Goal: Check status: Check status

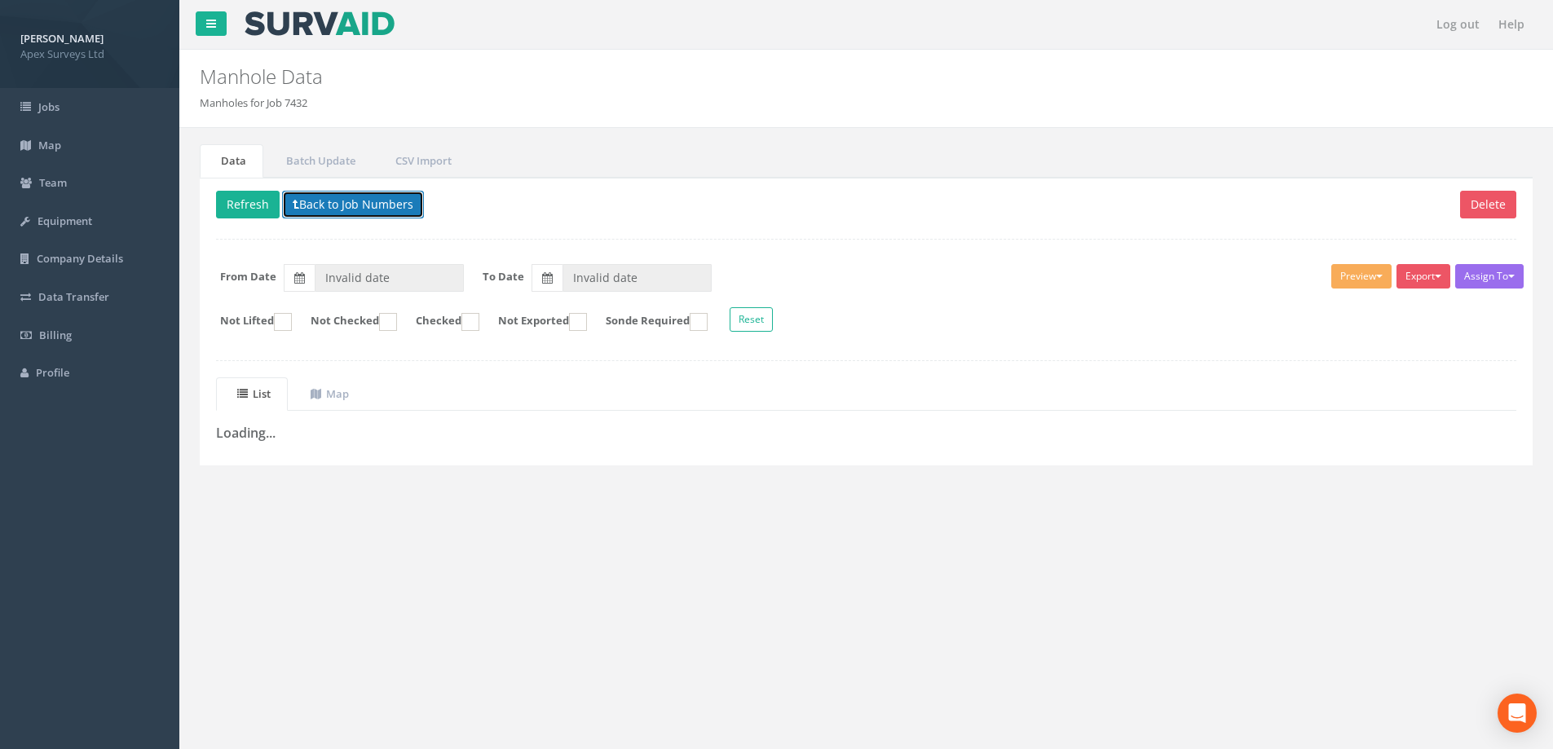
click at [325, 204] on button "Back to Job Numbers" at bounding box center [353, 205] width 142 height 28
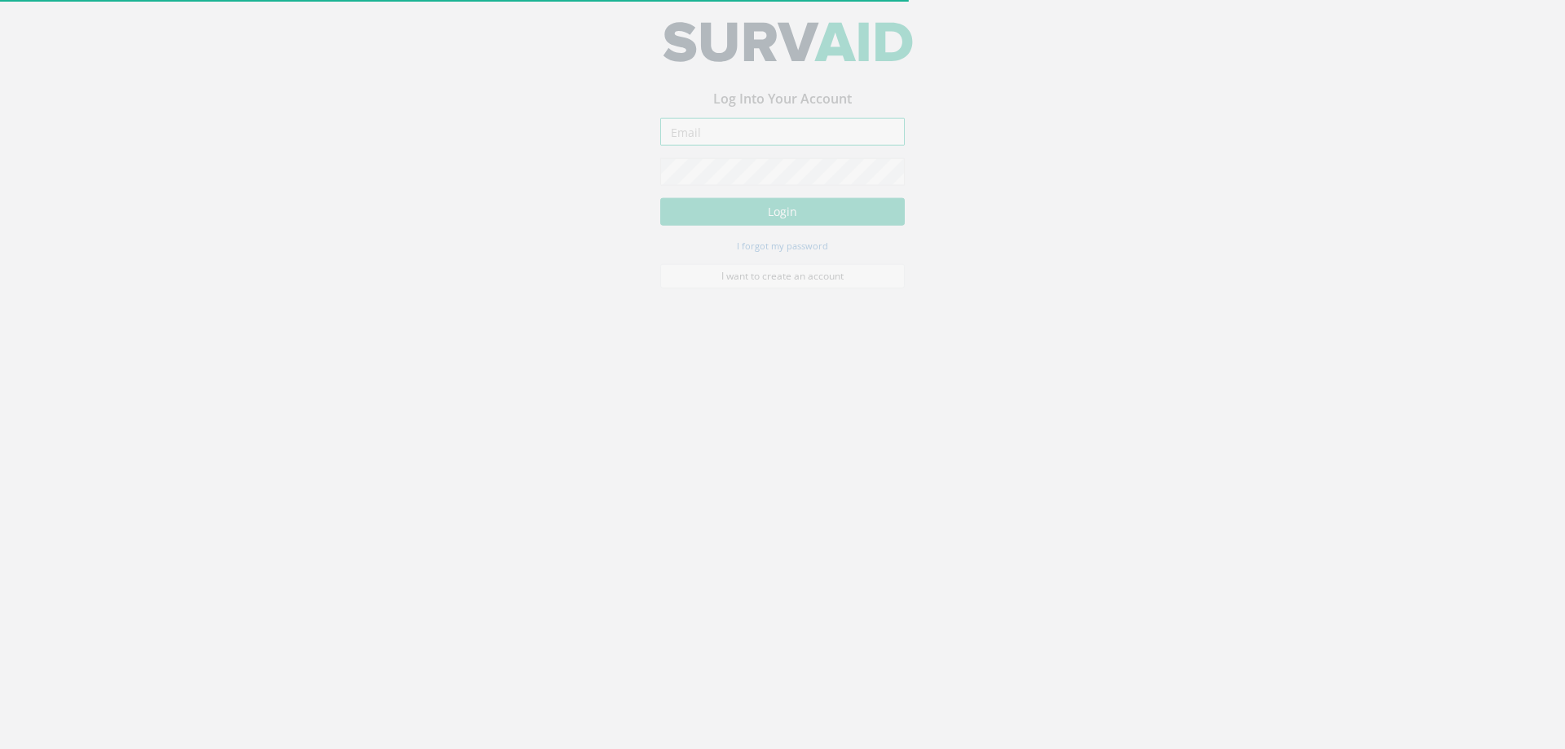
type input "[PERSON_NAME][EMAIL_ADDRESS][PERSON_NAME][DOMAIN_NAME]"
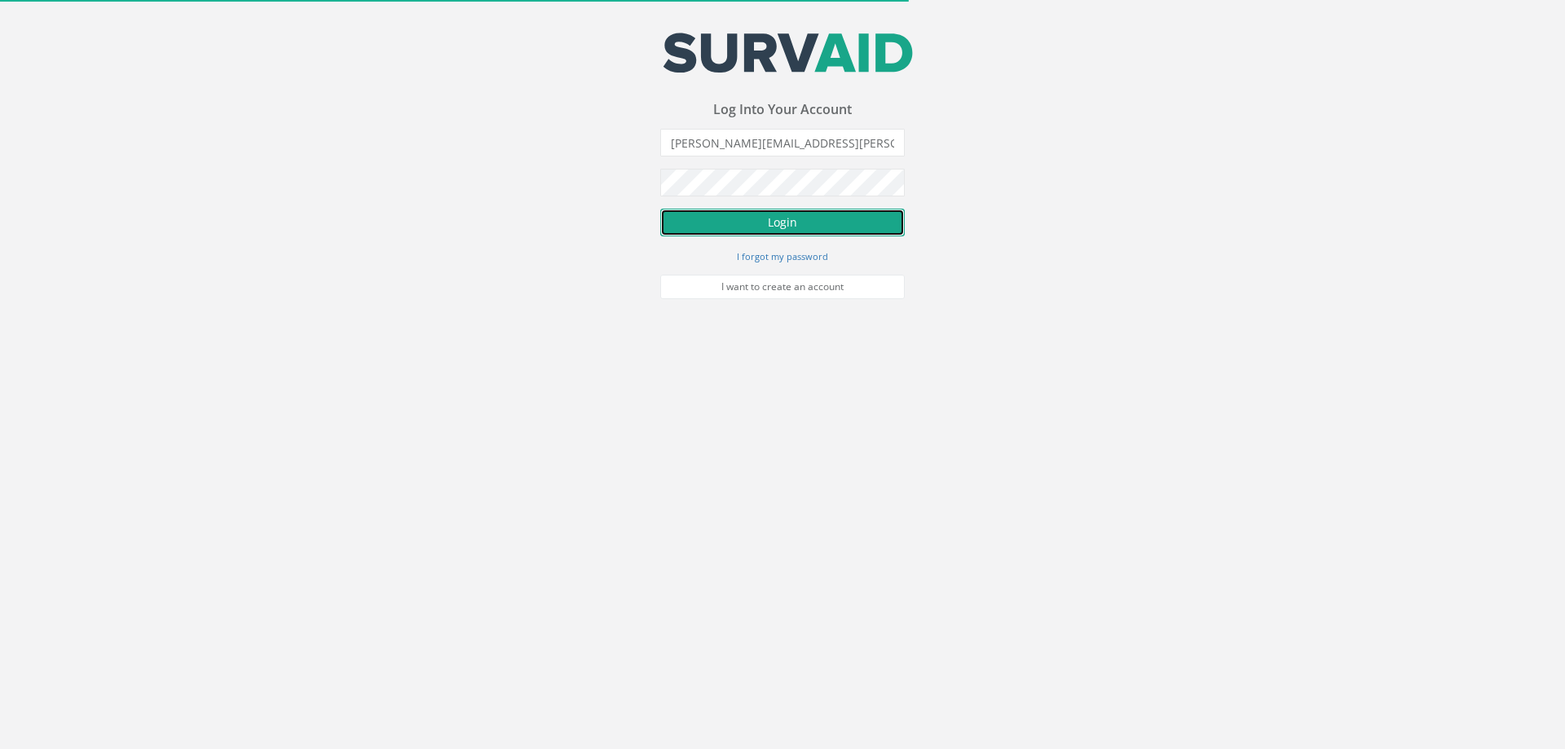
click at [759, 216] on button "Login" at bounding box center [782, 223] width 245 height 28
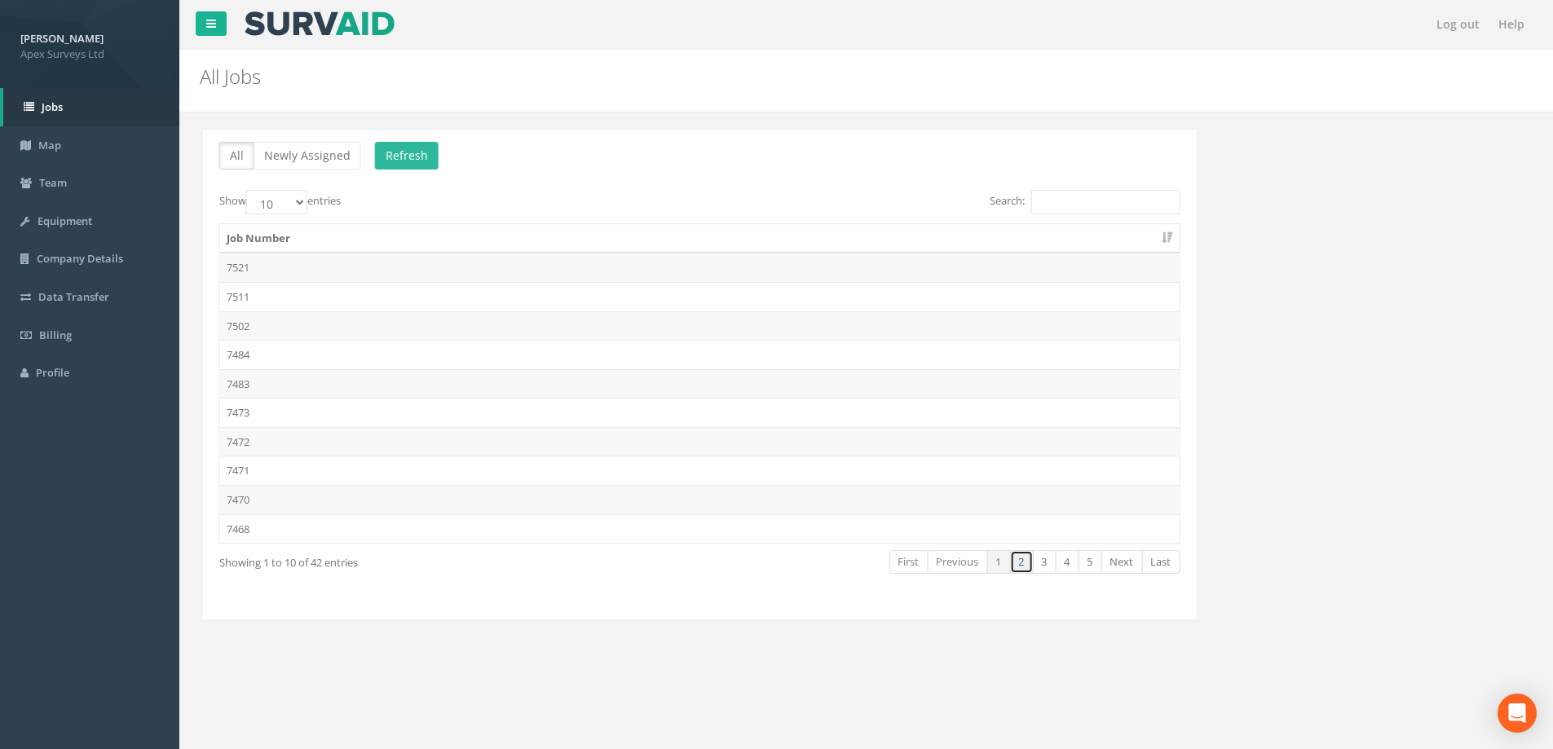
click at [1017, 563] on link "2" at bounding box center [1019, 562] width 24 height 24
click at [1041, 564] on link "3" at bounding box center [1042, 562] width 24 height 24
click at [1061, 565] on link "4" at bounding box center [1064, 562] width 24 height 24
click at [237, 266] on td "7432" at bounding box center [697, 267] width 960 height 29
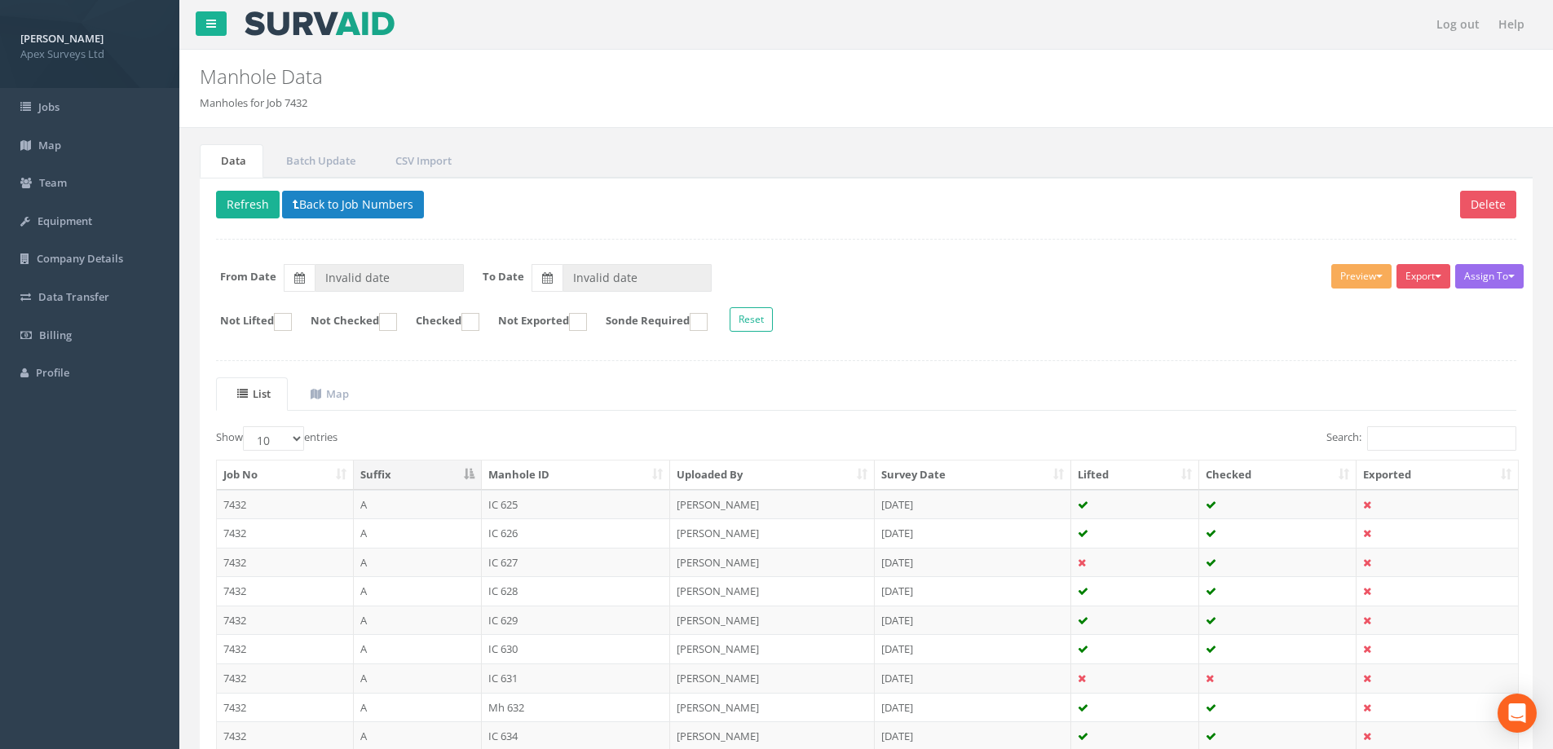
type input "[DATE]"
